Goal: Information Seeking & Learning: Learn about a topic

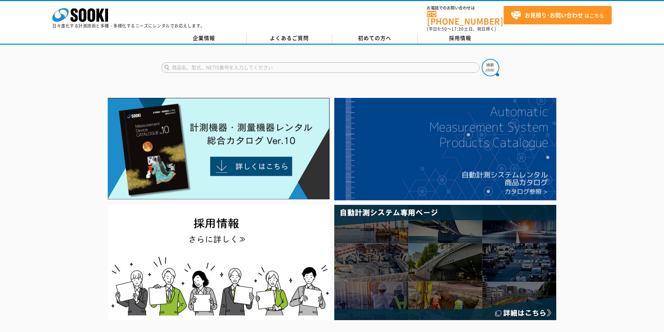
click at [233, 63] on input "text" at bounding box center [320, 67] width 318 height 10
type input "おくふだけ"
click at [482, 59] on button at bounding box center [490, 67] width 17 height 17
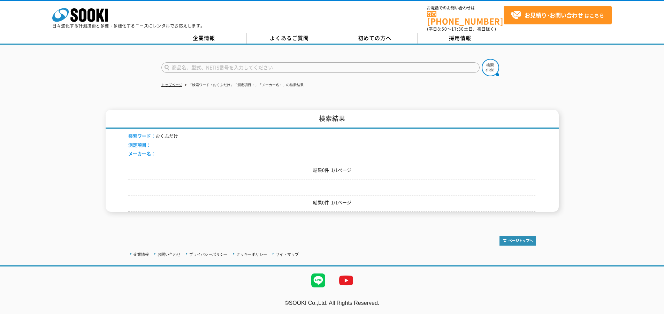
click at [233, 63] on input "text" at bounding box center [320, 67] width 318 height 10
type input "おくだけ"
click at [482, 59] on button at bounding box center [490, 67] width 17 height 17
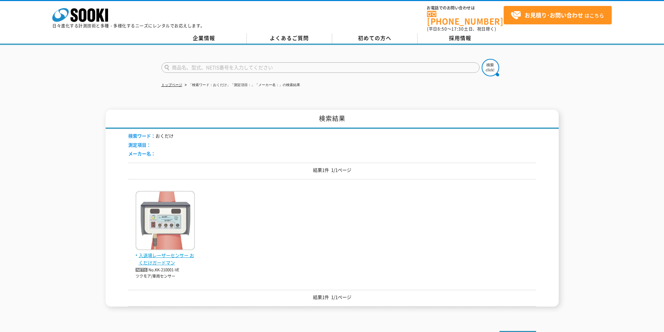
click at [177, 221] on img at bounding box center [165, 221] width 59 height 61
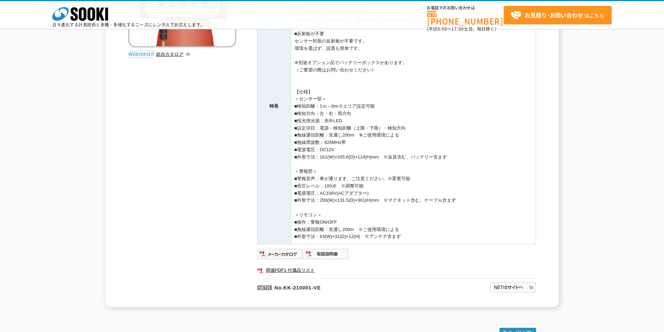
scroll to position [161, 0]
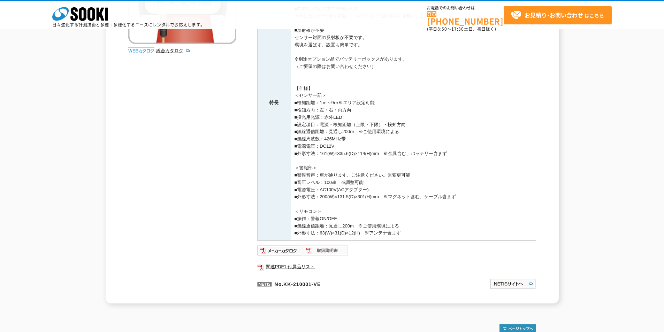
click at [329, 249] on img at bounding box center [326, 250] width 46 height 11
